Goal: Transaction & Acquisition: Purchase product/service

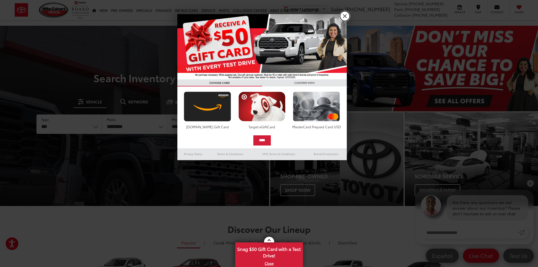
click at [345, 15] on link "X" at bounding box center [345, 16] width 10 height 10
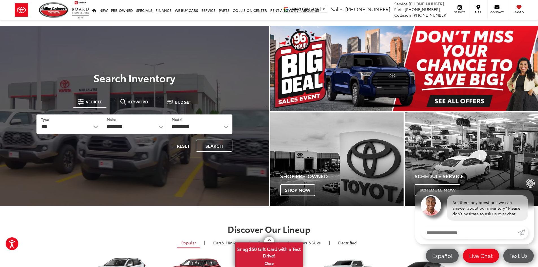
click at [530, 182] on link "✕" at bounding box center [530, 183] width 7 height 7
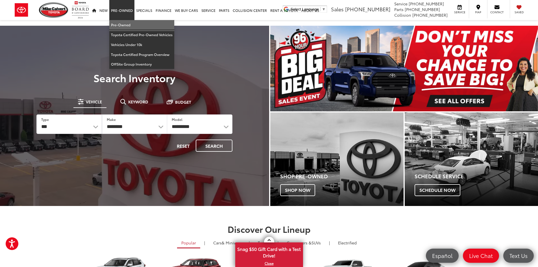
click at [117, 25] on link "Pre-Owned" at bounding box center [141, 25] width 65 height 10
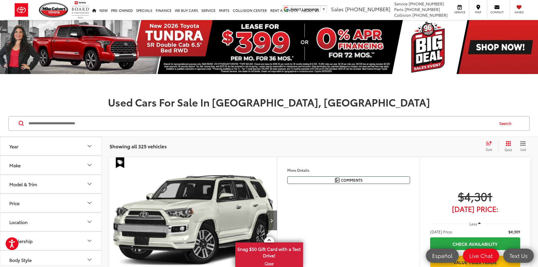
click at [490, 143] on icon "Select sort value" at bounding box center [489, 143] width 6 height 4
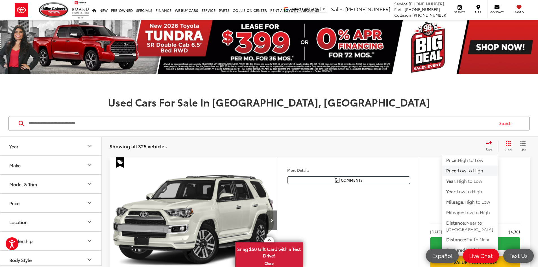
click at [465, 171] on span "Low to High" at bounding box center [470, 170] width 25 height 7
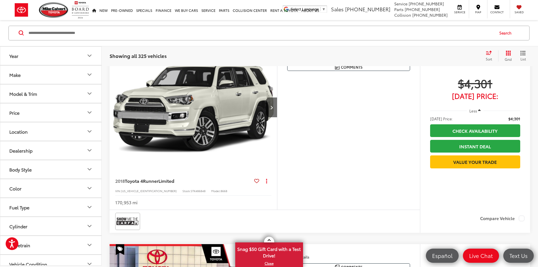
scroll to position [85, 0]
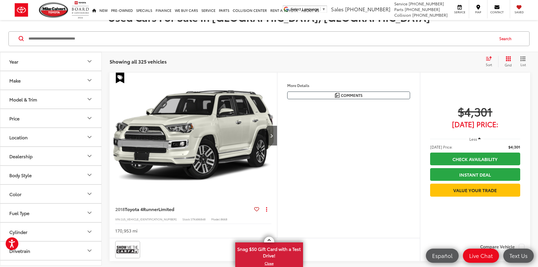
click at [0, 0] on button "More..." at bounding box center [0, 0] width 0 height 0
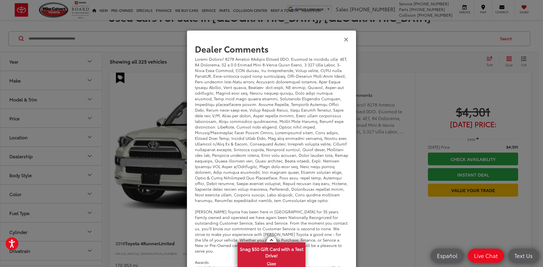
click at [345, 38] on icon "Close" at bounding box center [346, 39] width 5 height 6
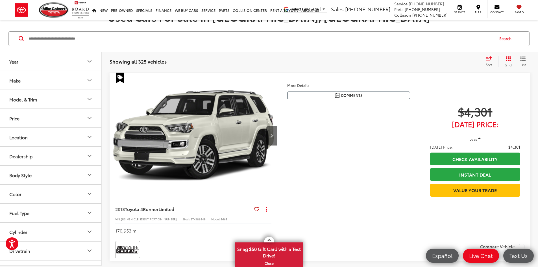
click at [255, 105] on img "2018 Toyota 4Runner Limited 0" at bounding box center [193, 136] width 168 height 126
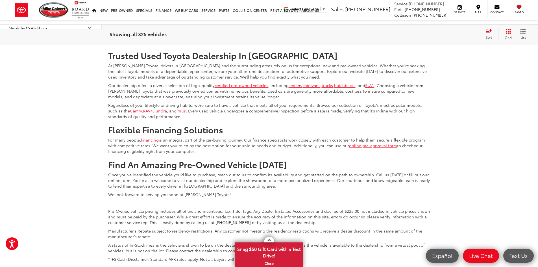
scroll to position [2459, 0]
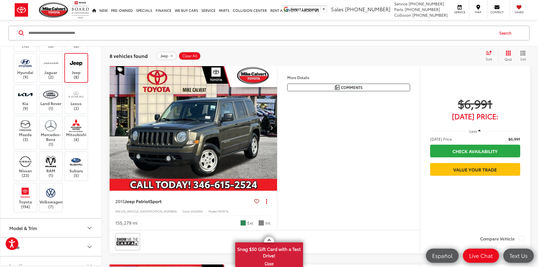
scroll to position [90, 0]
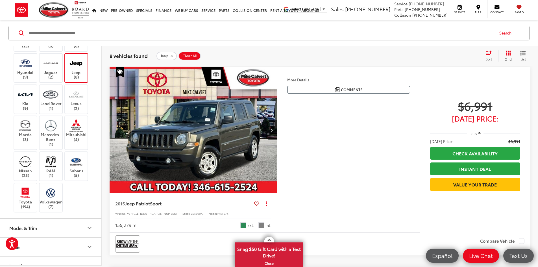
click at [509, 53] on icon "Grid View" at bounding box center [508, 53] width 5 height 5
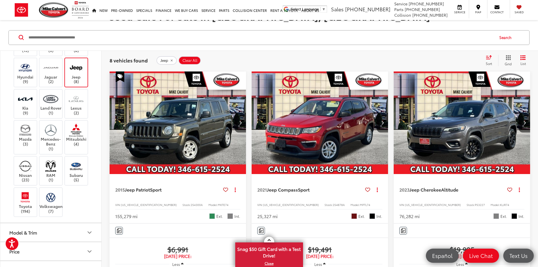
scroll to position [85, 0]
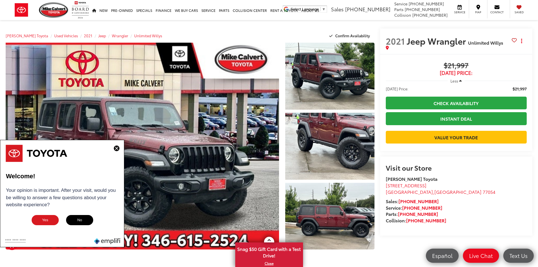
click at [118, 148] on img at bounding box center [117, 149] width 6 height 6
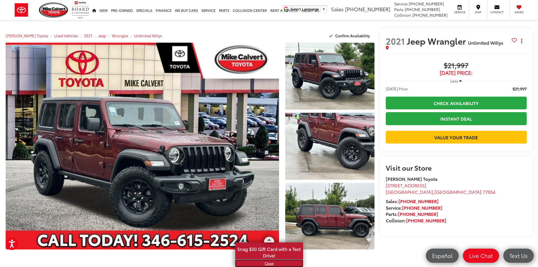
click at [271, 264] on link "X" at bounding box center [269, 263] width 67 height 6
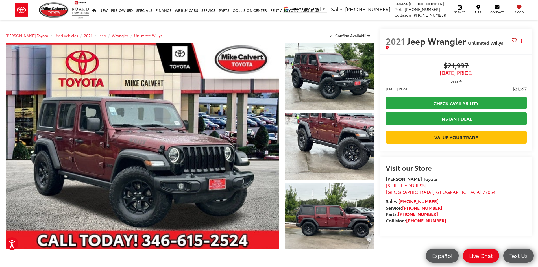
click at [297, 260] on div "Load More Photos" at bounding box center [190, 266] width 369 height 16
